Goal: Transaction & Acquisition: Purchase product/service

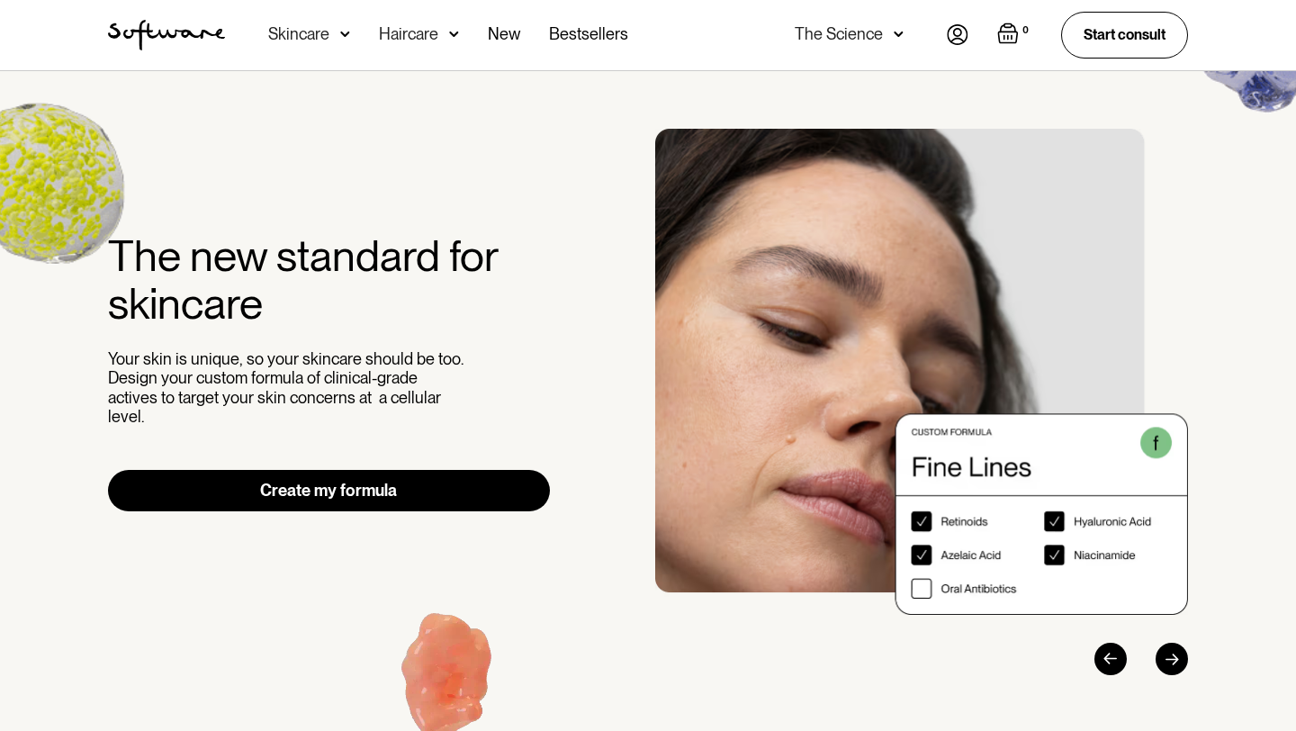
click at [960, 34] on img at bounding box center [958, 34] width 22 height 21
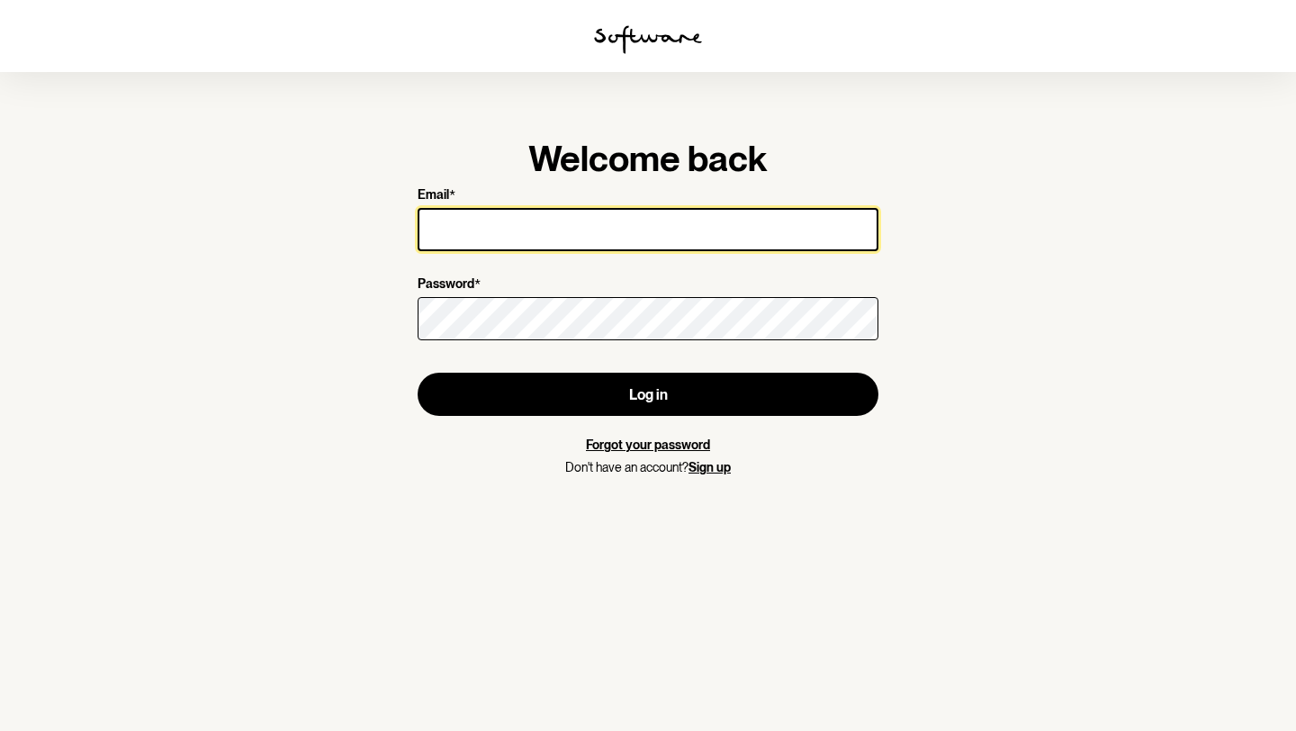
click at [547, 209] on input "Email *" at bounding box center [648, 229] width 461 height 43
type input "[EMAIL_ADDRESS][DOMAIN_NAME]"
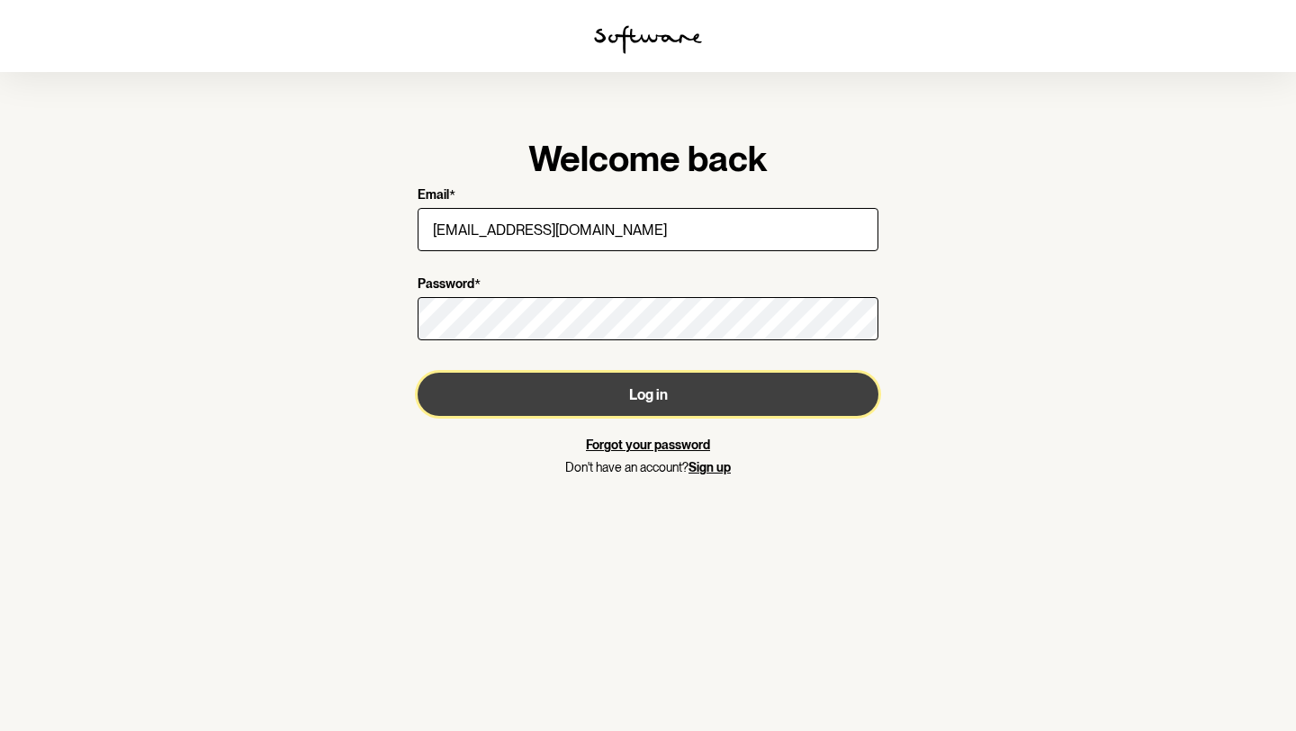
click at [586, 397] on button "Log in" at bounding box center [648, 394] width 461 height 43
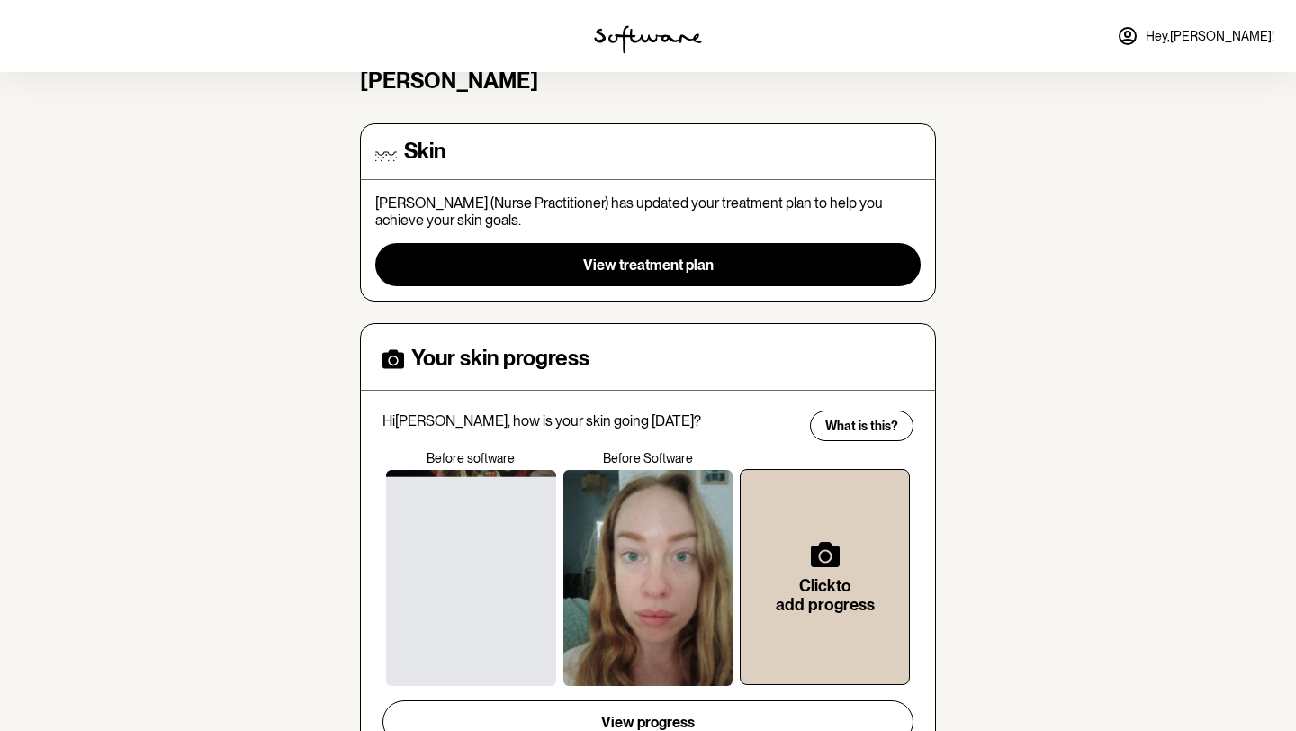
scroll to position [106, 0]
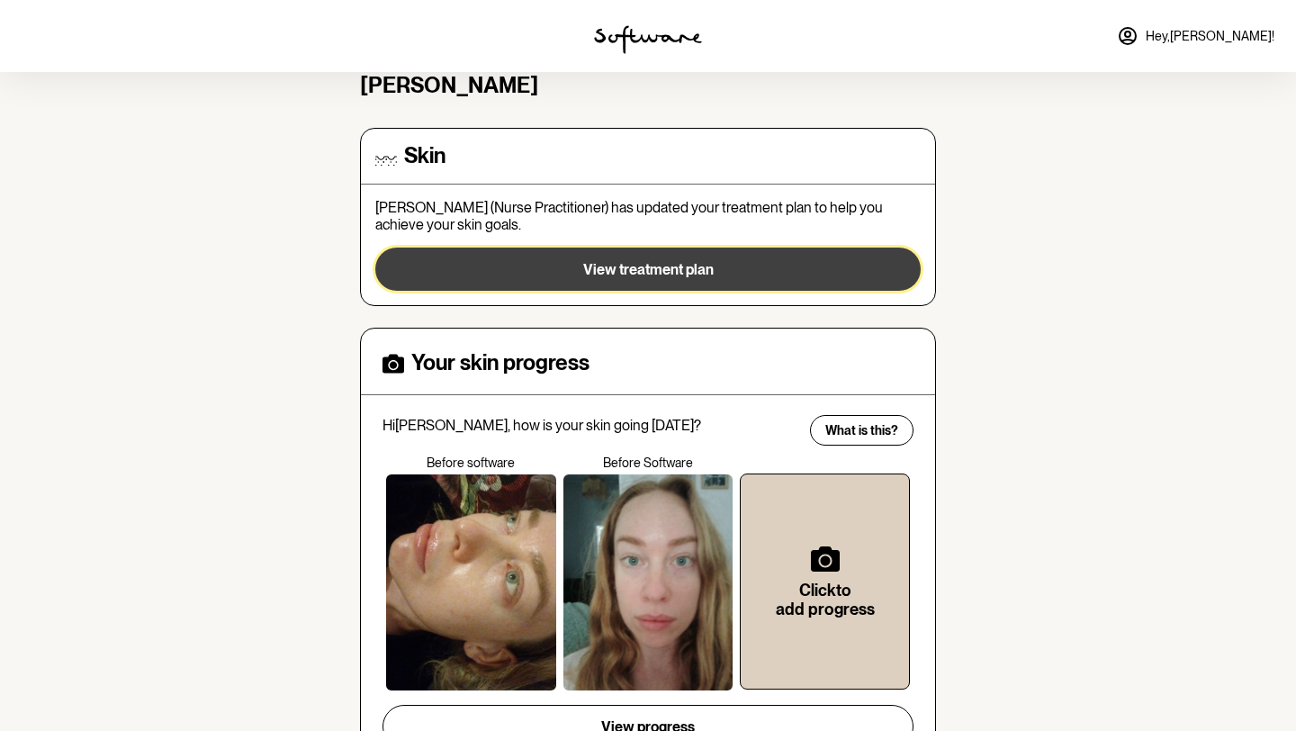
click at [784, 284] on button "View treatment plan" at bounding box center [647, 269] width 545 height 43
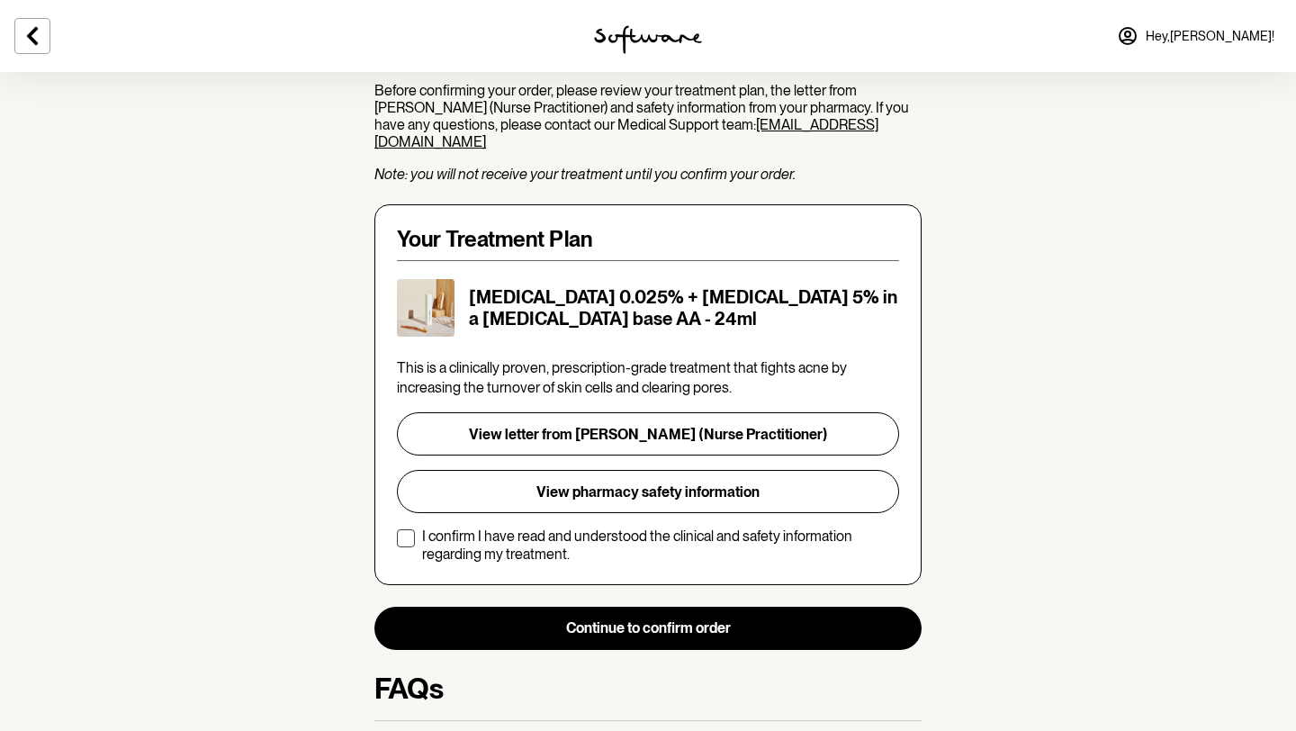
scroll to position [299, 0]
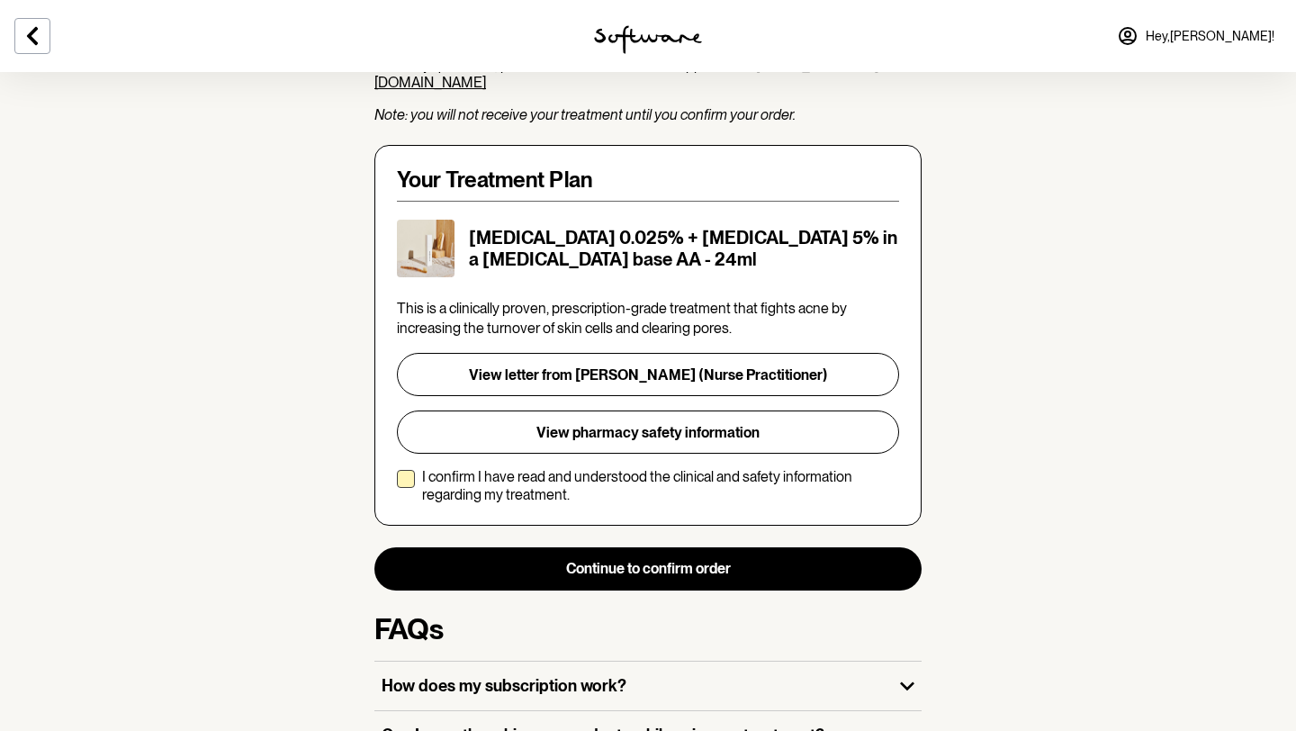
click at [405, 470] on span at bounding box center [406, 479] width 18 height 18
click at [397, 485] on input "I confirm I have read and understood the clinical and safety information regard…" at bounding box center [396, 485] width 1 height 1
checkbox input "true"
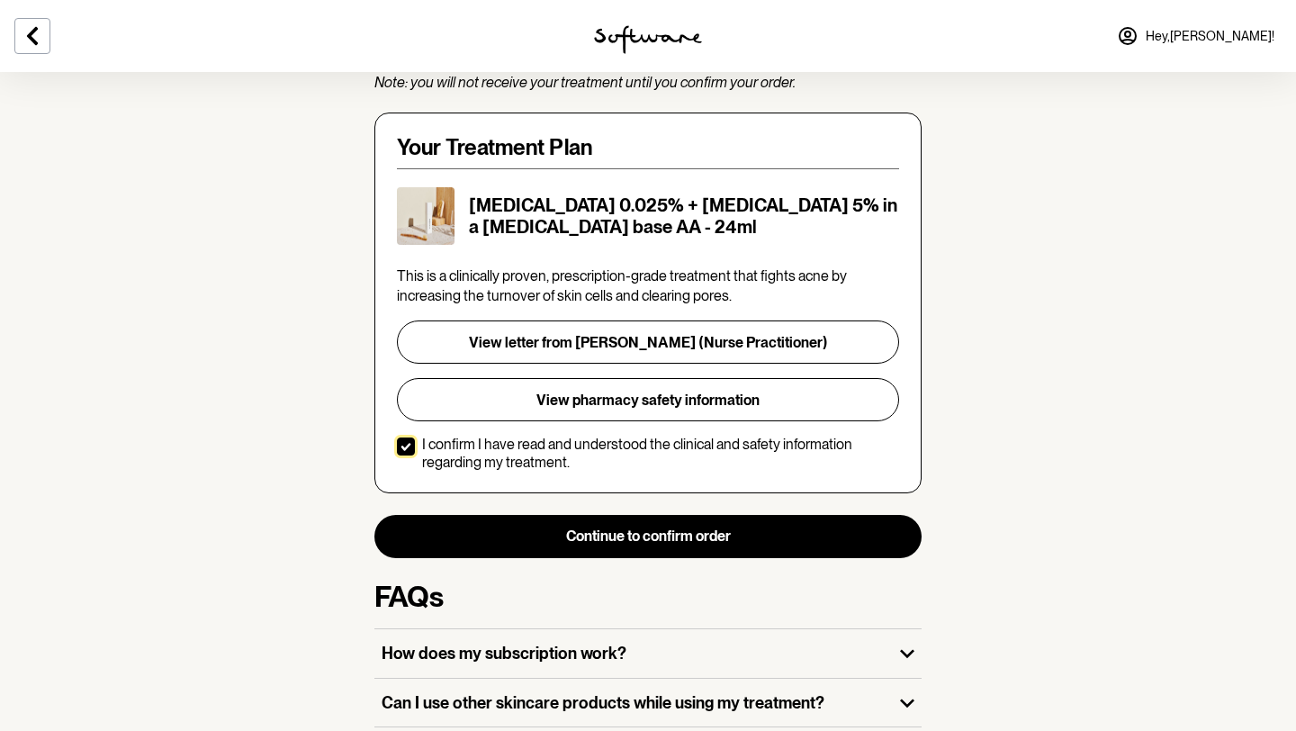
scroll to position [340, 0]
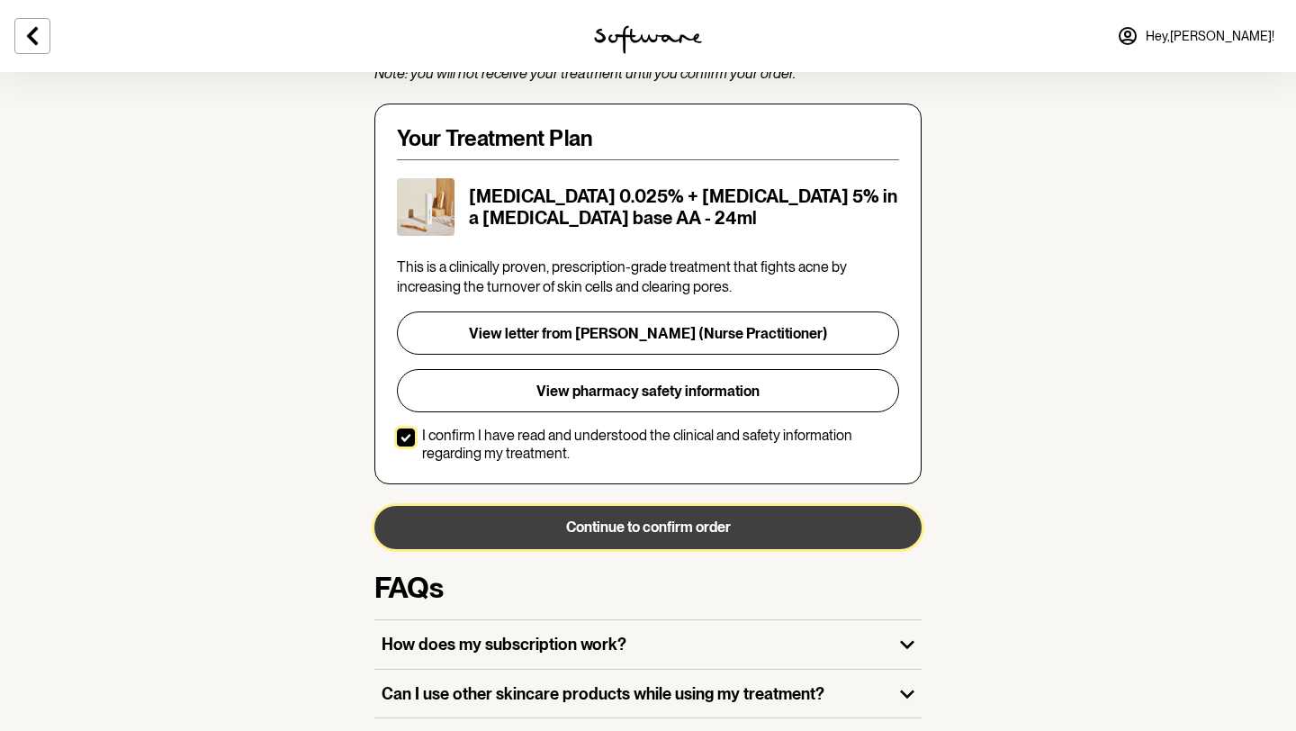
click at [738, 506] on button "Continue to confirm order" at bounding box center [647, 527] width 547 height 43
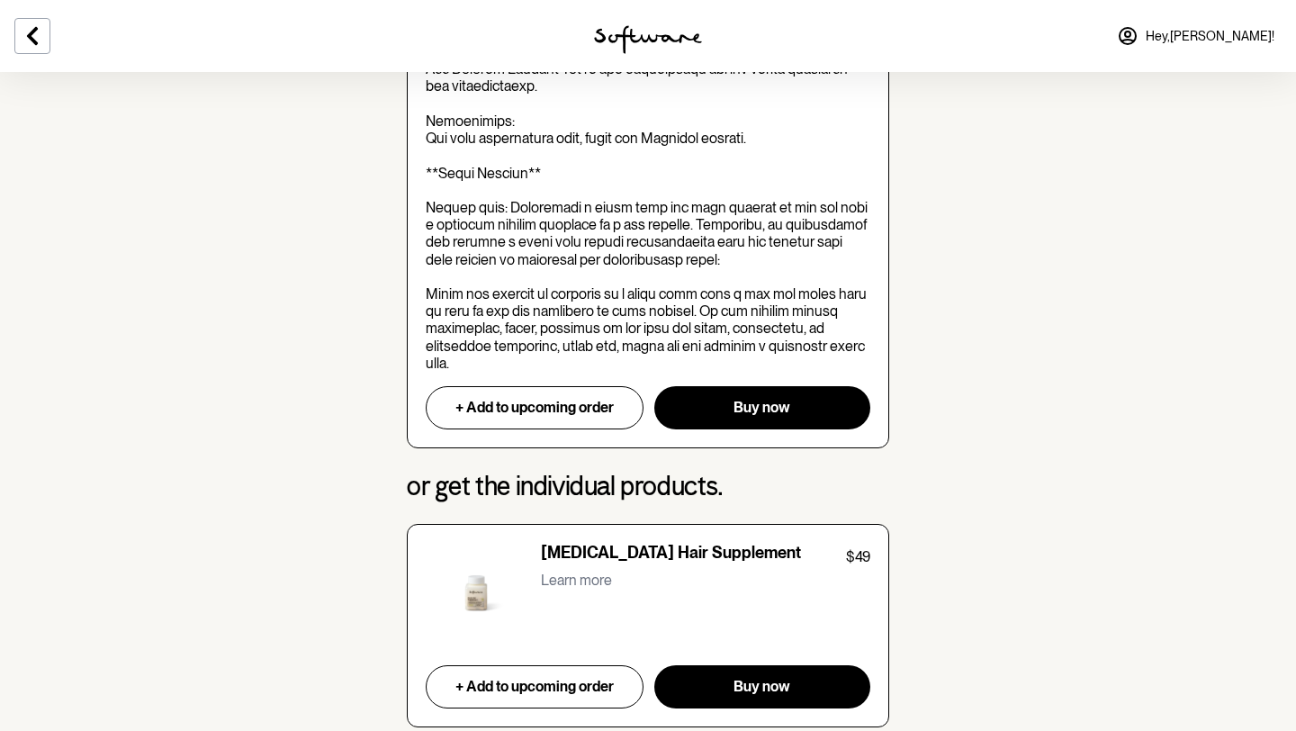
scroll to position [1813, 0]
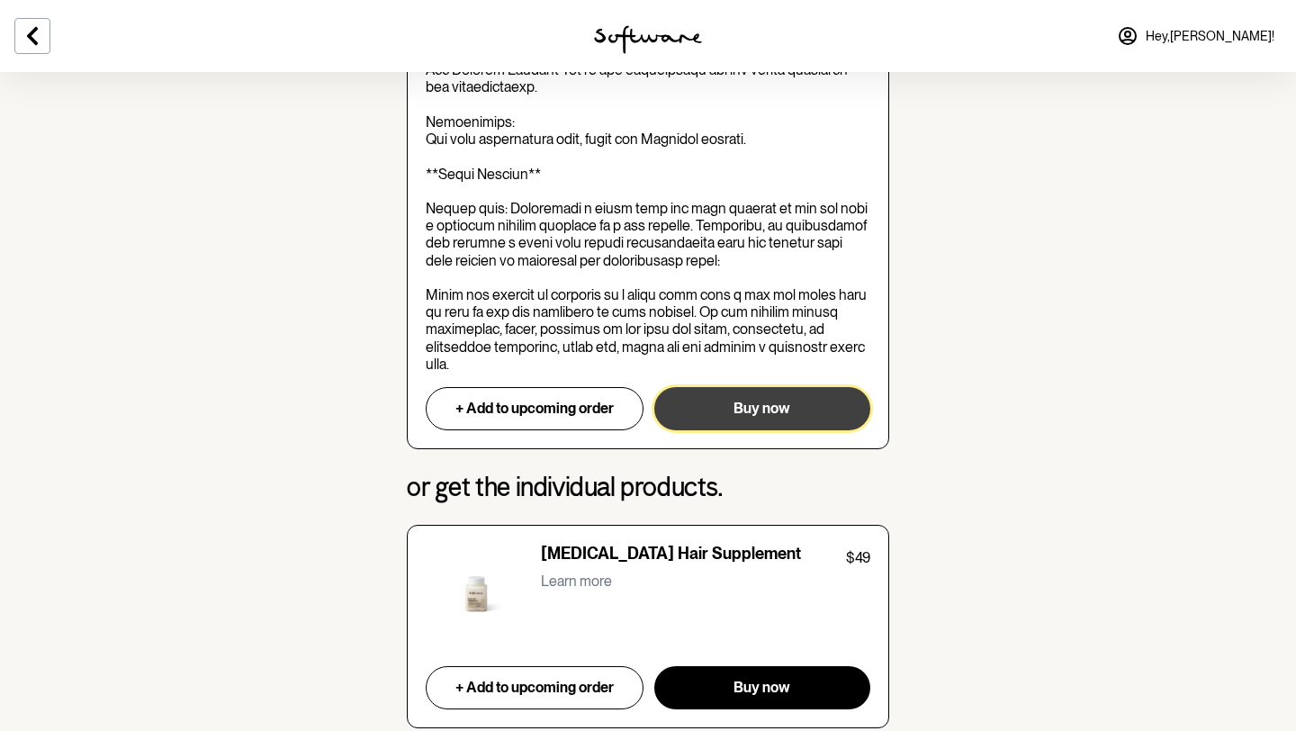
click at [762, 400] on span "Buy now" at bounding box center [762, 408] width 57 height 17
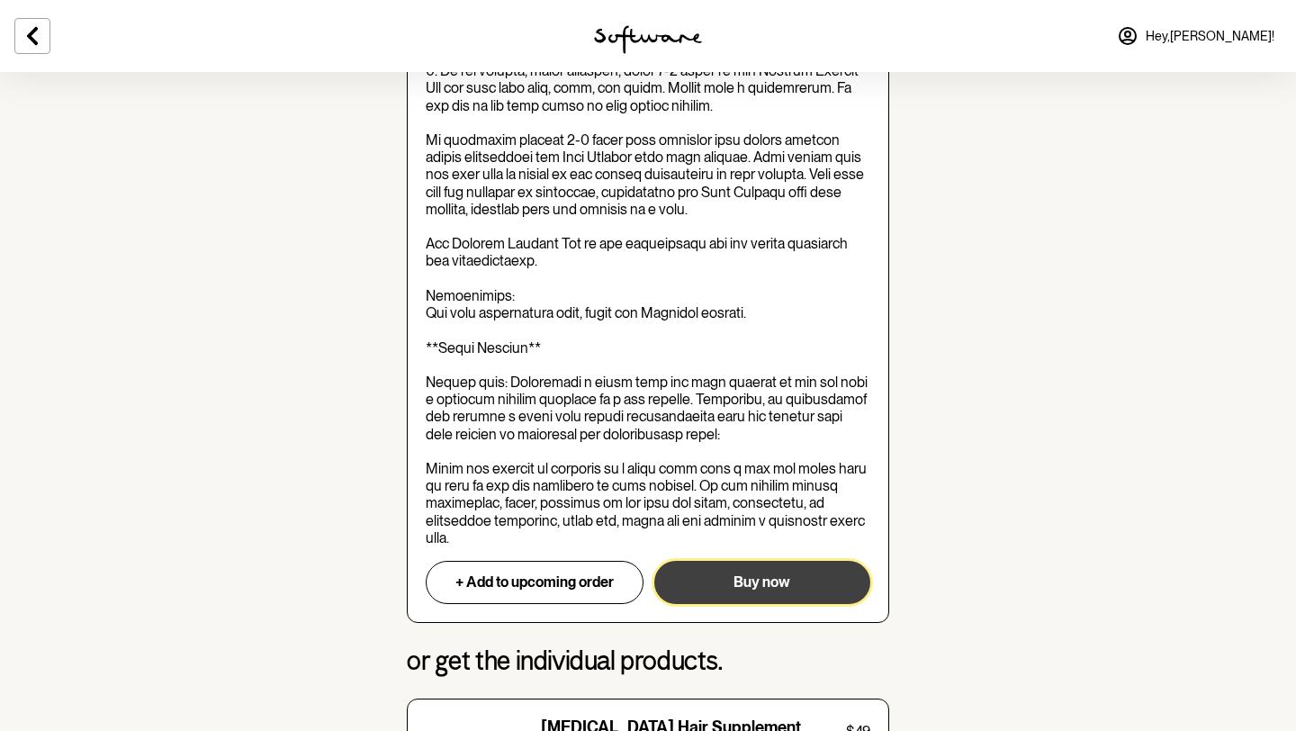
scroll to position [1640, 0]
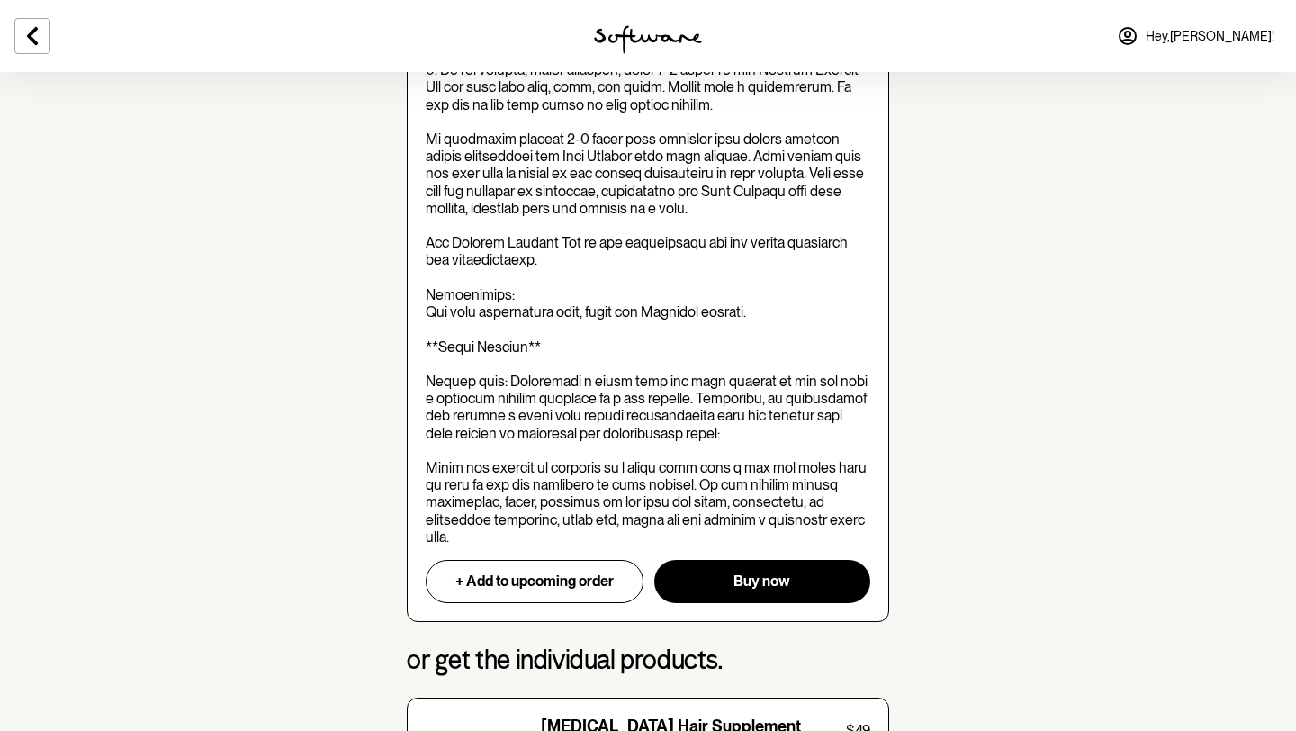
click at [797, 560] on button "Buy now" at bounding box center [762, 581] width 216 height 43
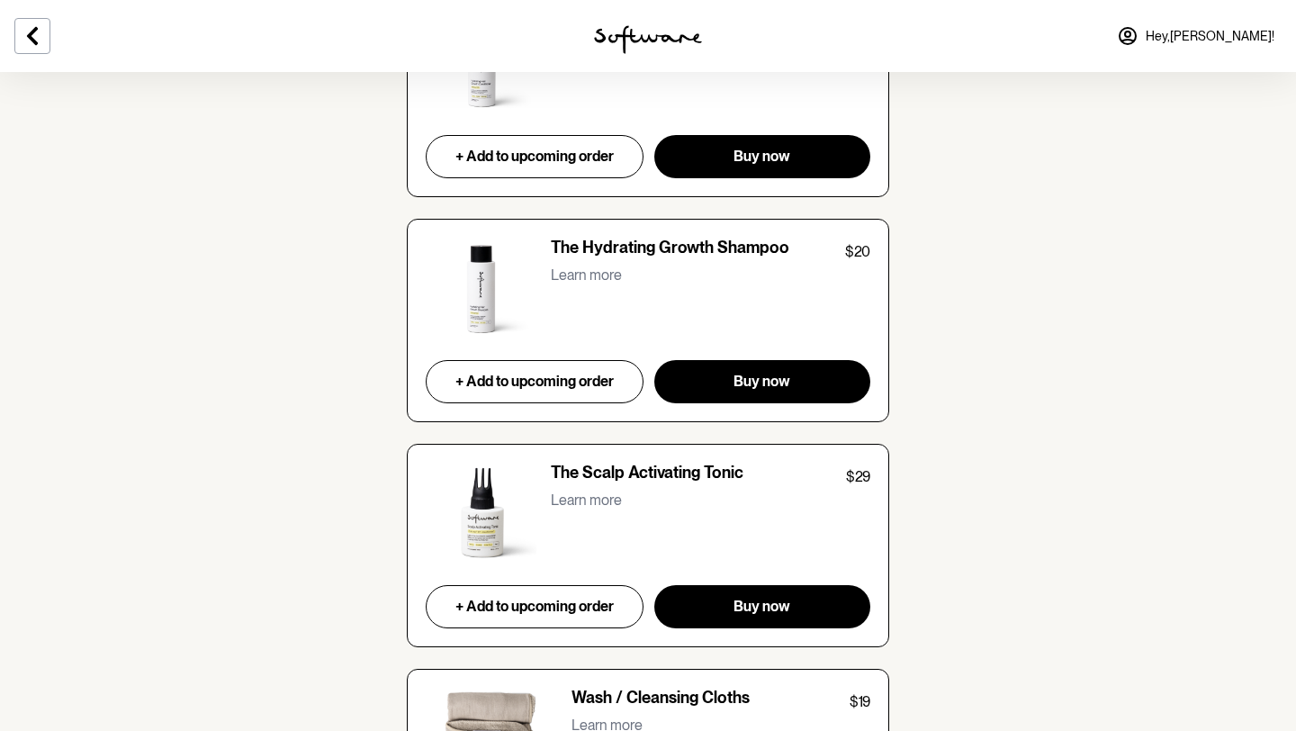
scroll to position [7681, 0]
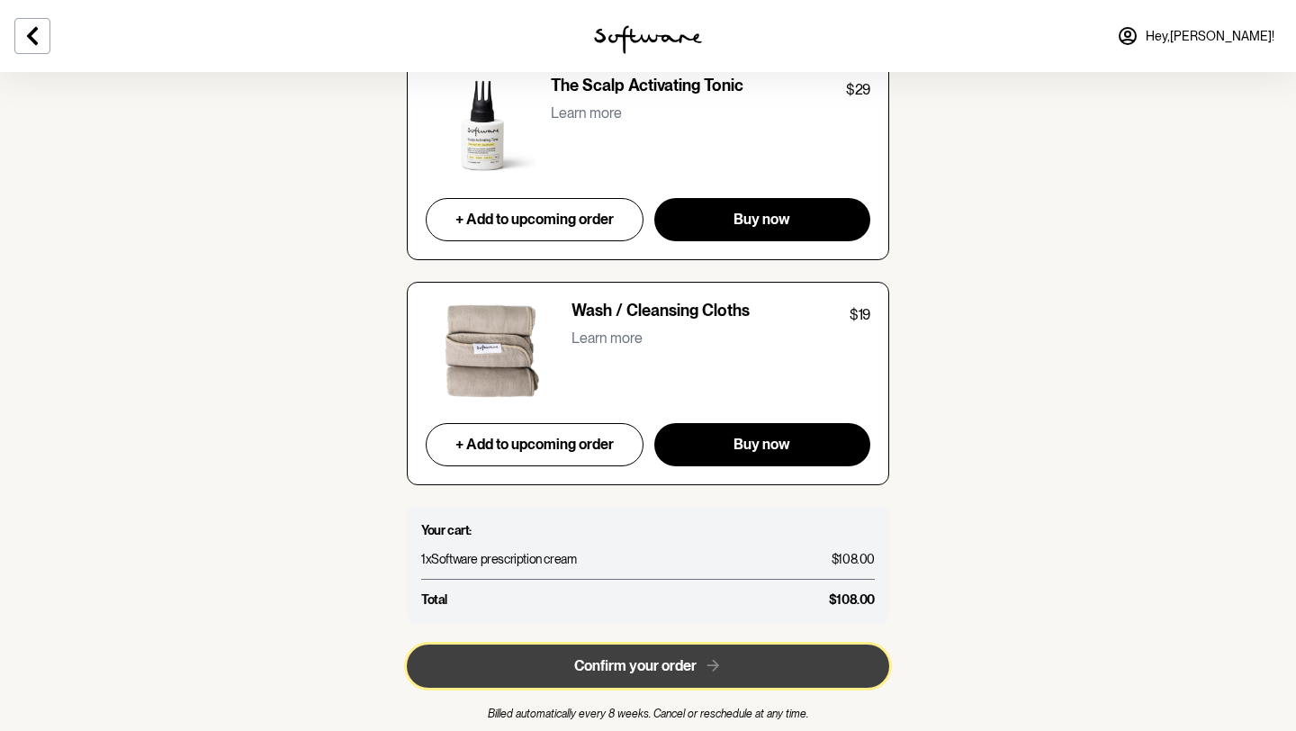
click at [745, 644] on button "Confirm your order" at bounding box center [648, 665] width 482 height 43
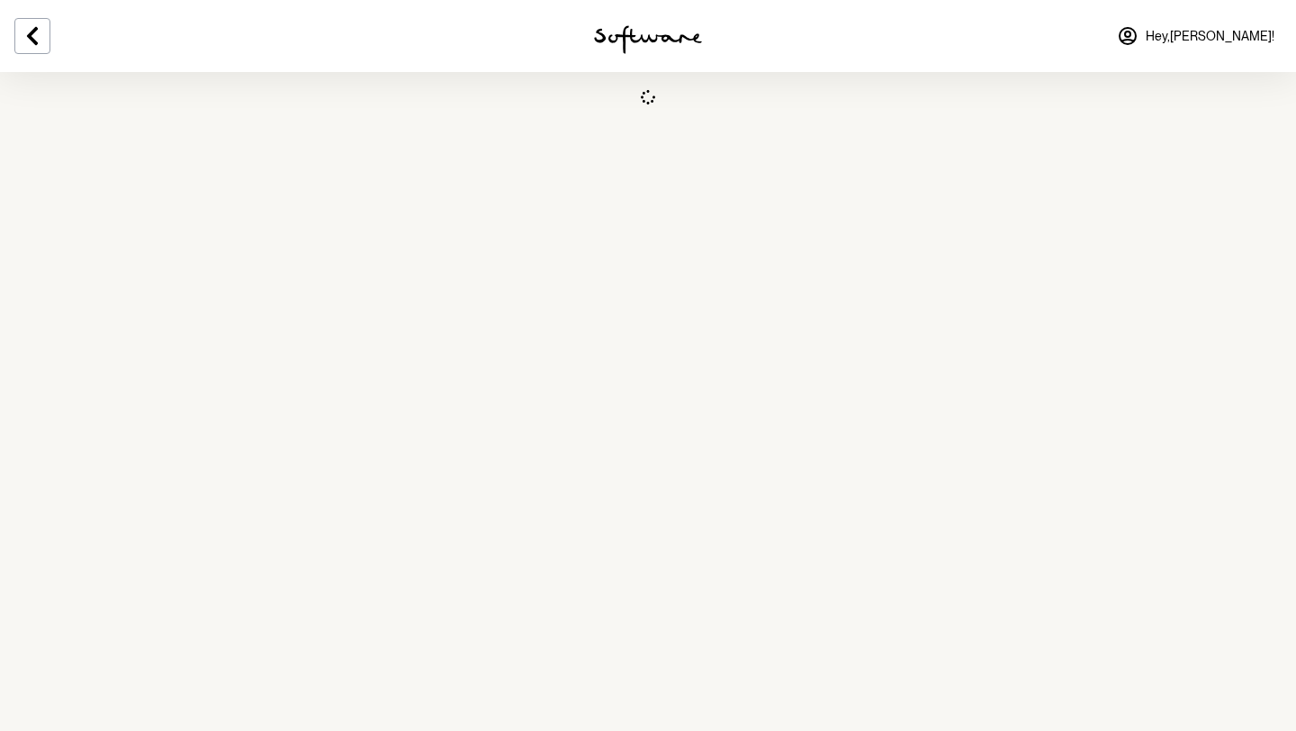
select select "QLD"
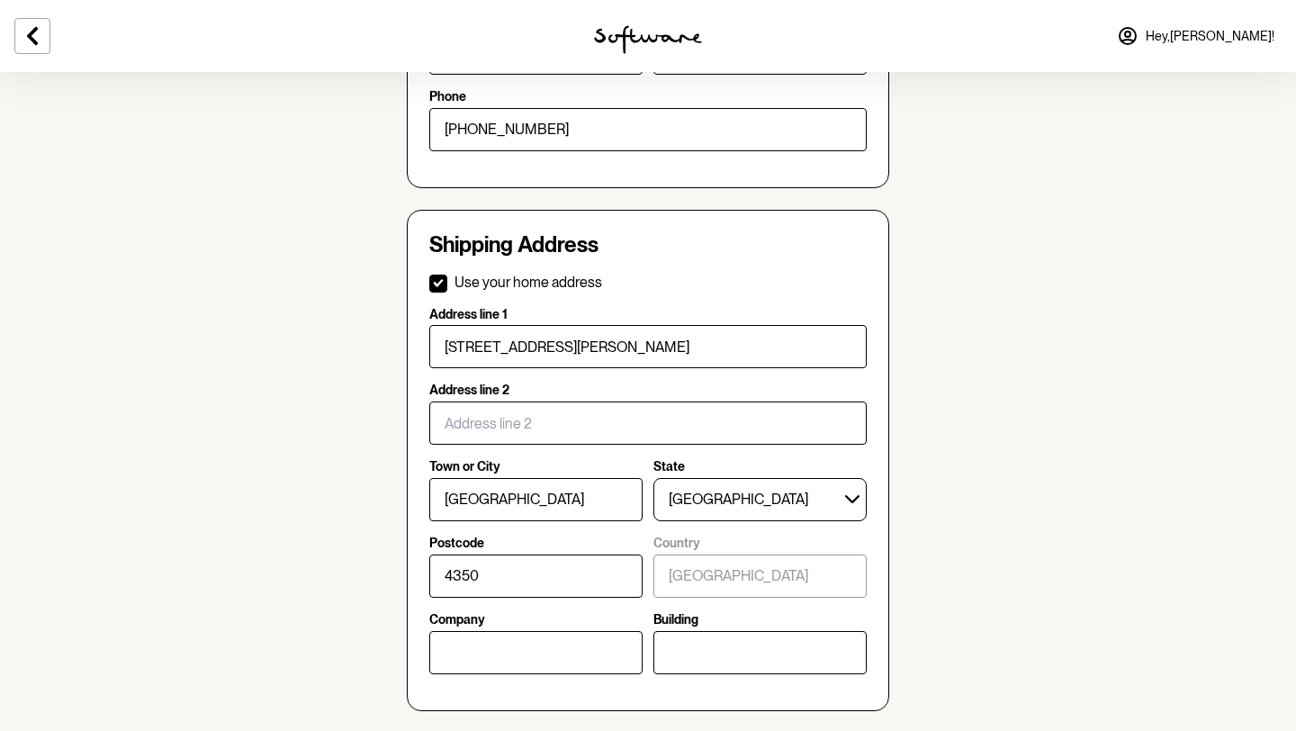
scroll to position [551, 0]
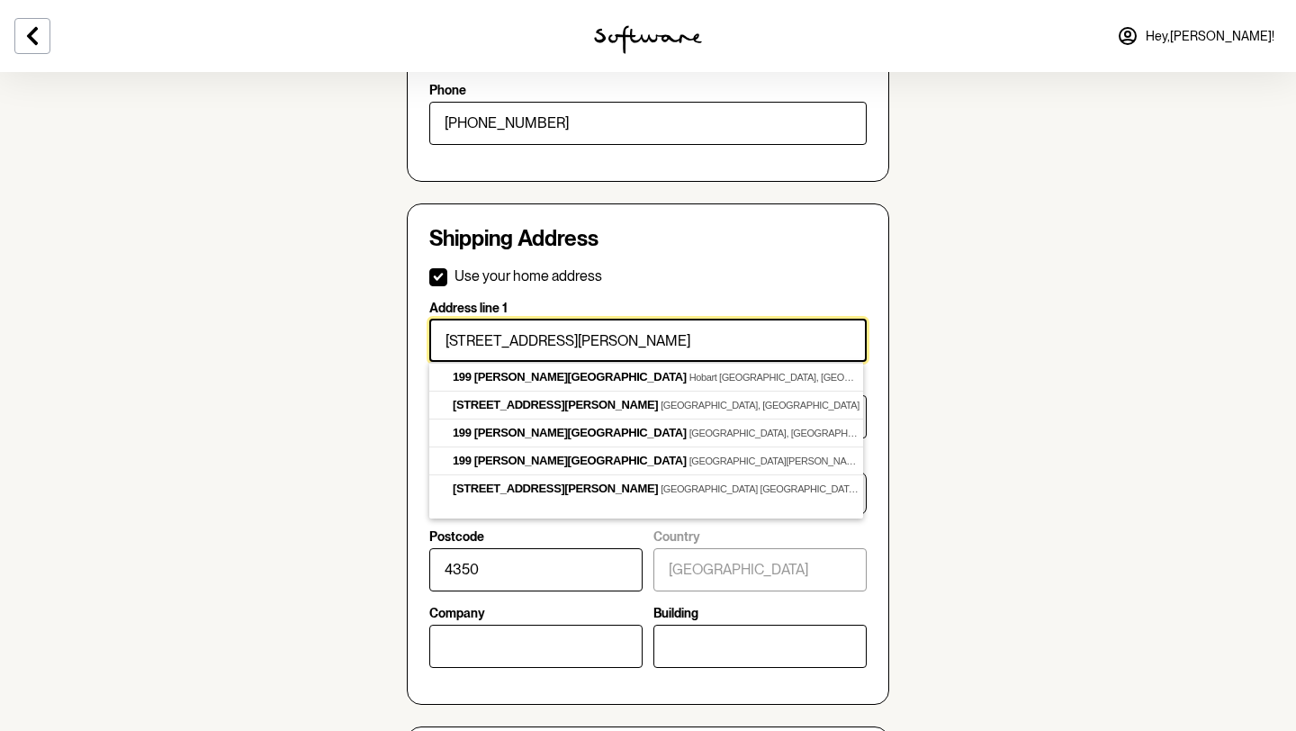
drag, startPoint x: 605, startPoint y: 341, endPoint x: 439, endPoint y: 324, distance: 166.5
click at [439, 324] on input "199 Campbell Street" at bounding box center [647, 340] width 437 height 43
checkbox input "false"
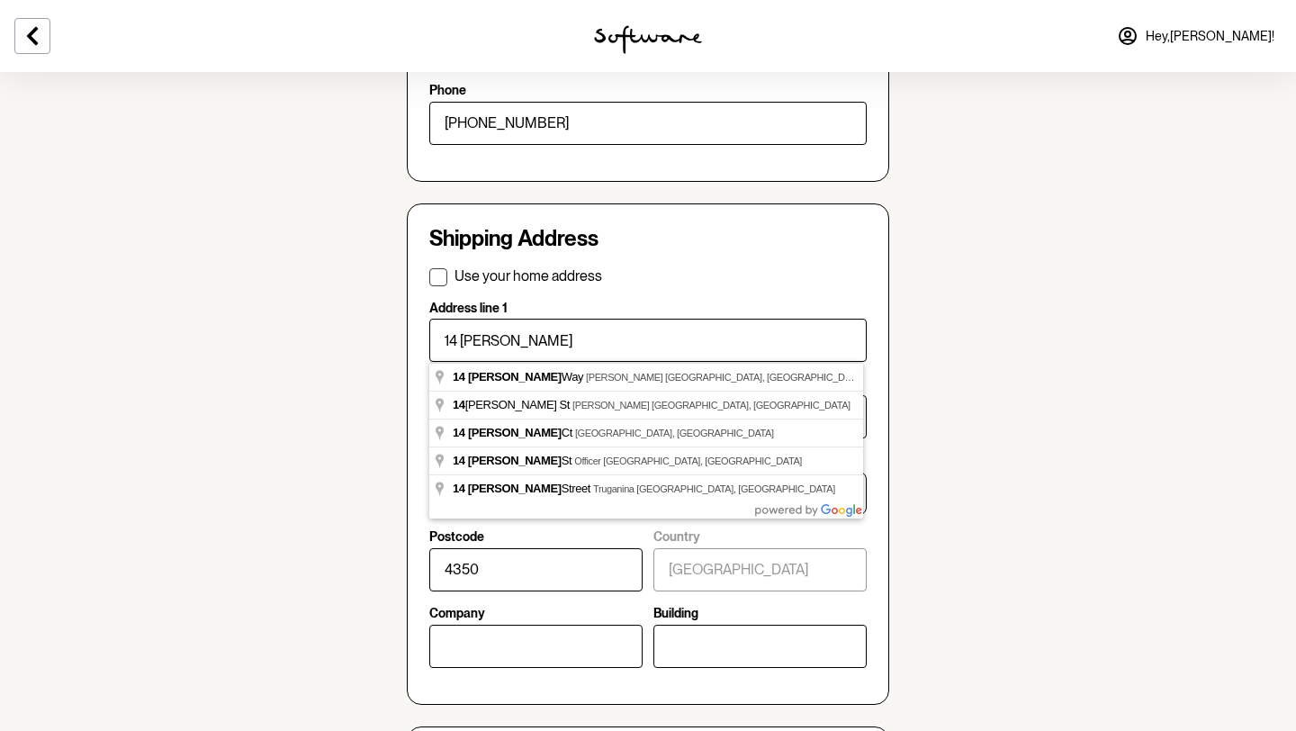
click at [1000, 433] on section "Skin quiz Consult with a practitioner Cream made Confirm order Shipped to you C…" at bounding box center [648, 728] width 1296 height 2558
click at [555, 338] on input "14 Elbert" at bounding box center [647, 340] width 437 height 43
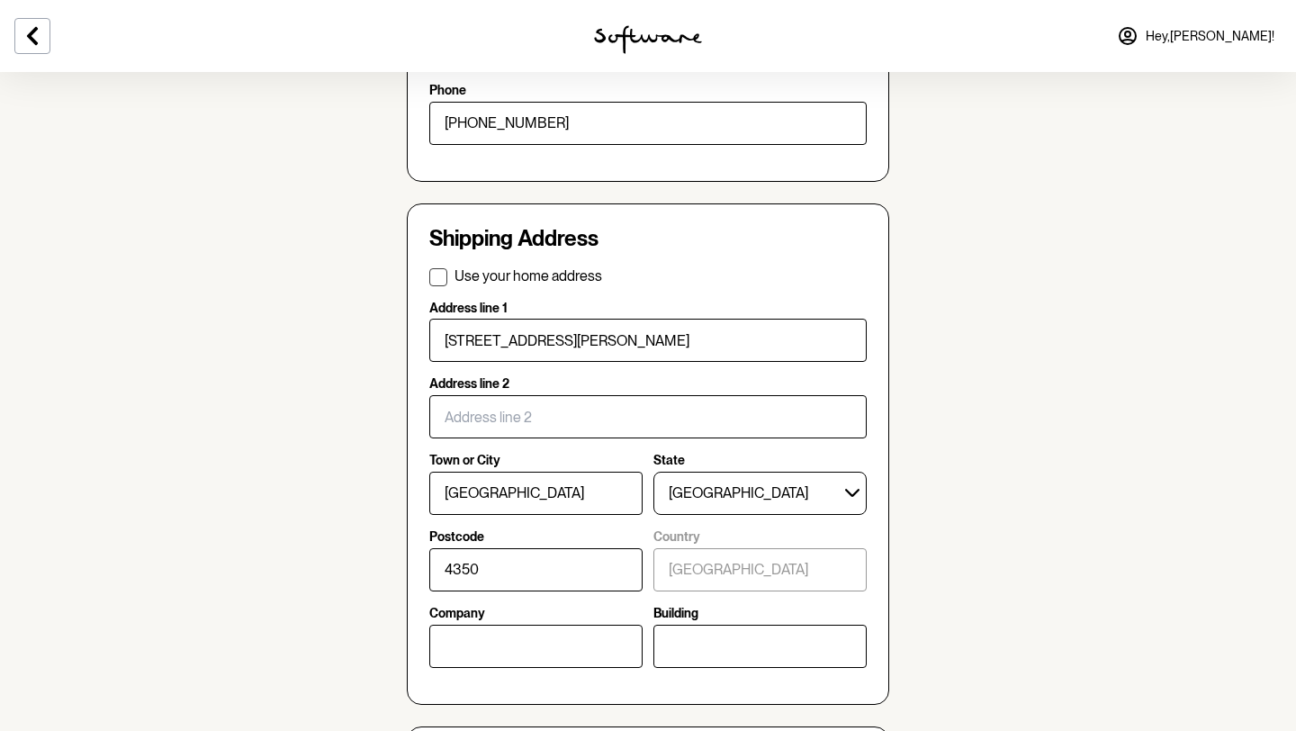
type input "14 Elbert Court"
type input "Tamborine Mountain"
type input "4272"
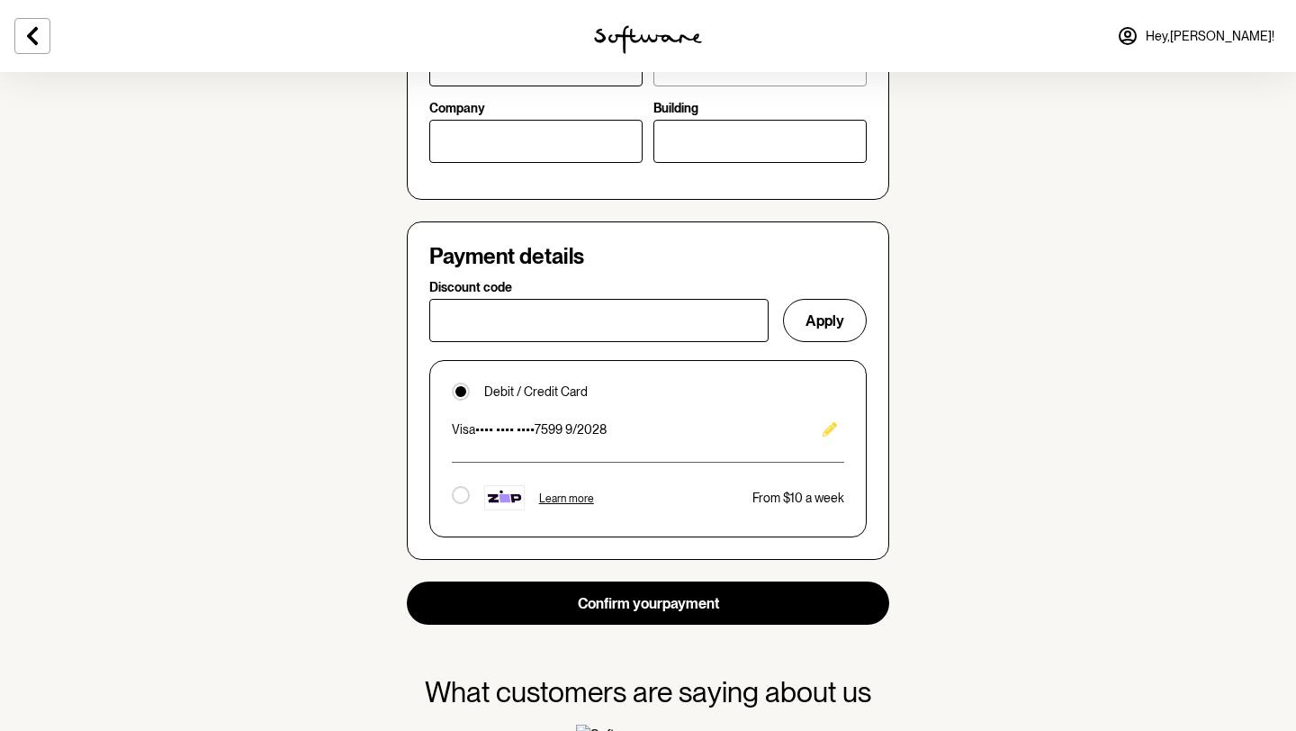
scroll to position [1093, 0]
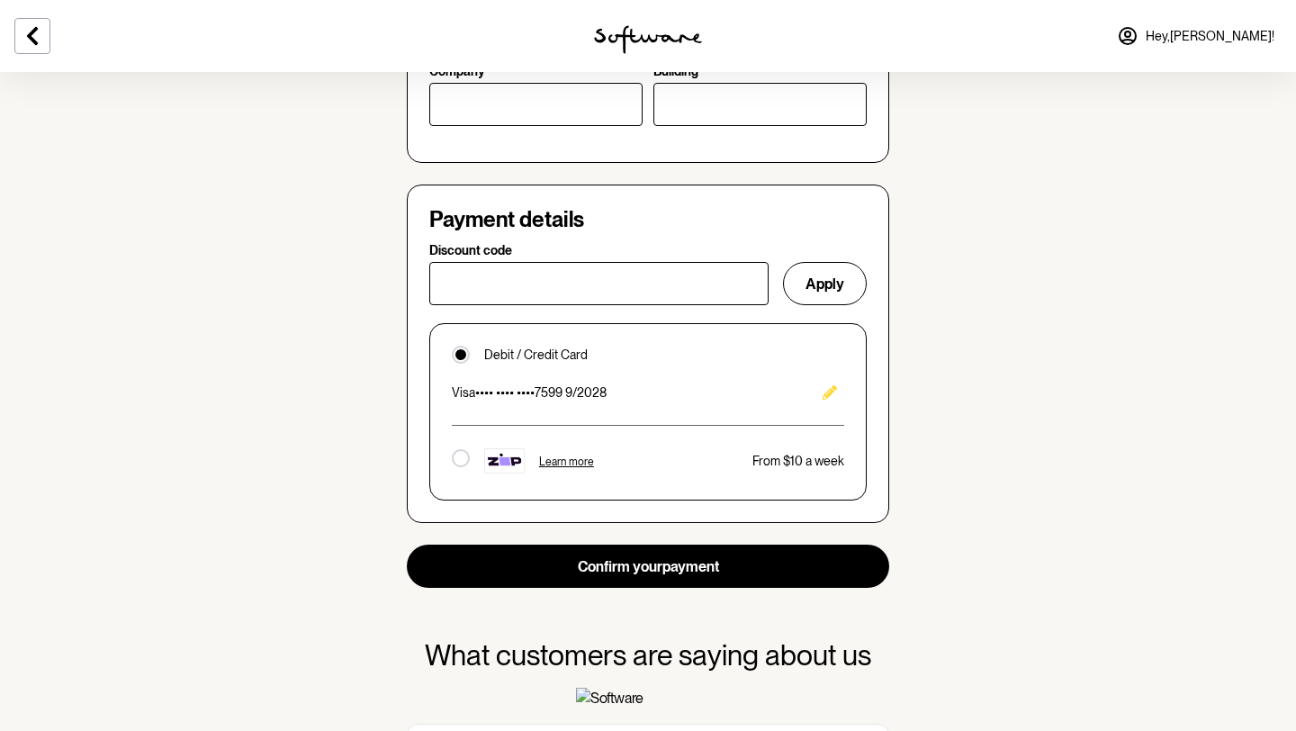
click at [833, 393] on icon "Edit" at bounding box center [830, 392] width 14 height 14
